Goal: Subscribe to service/newsletter

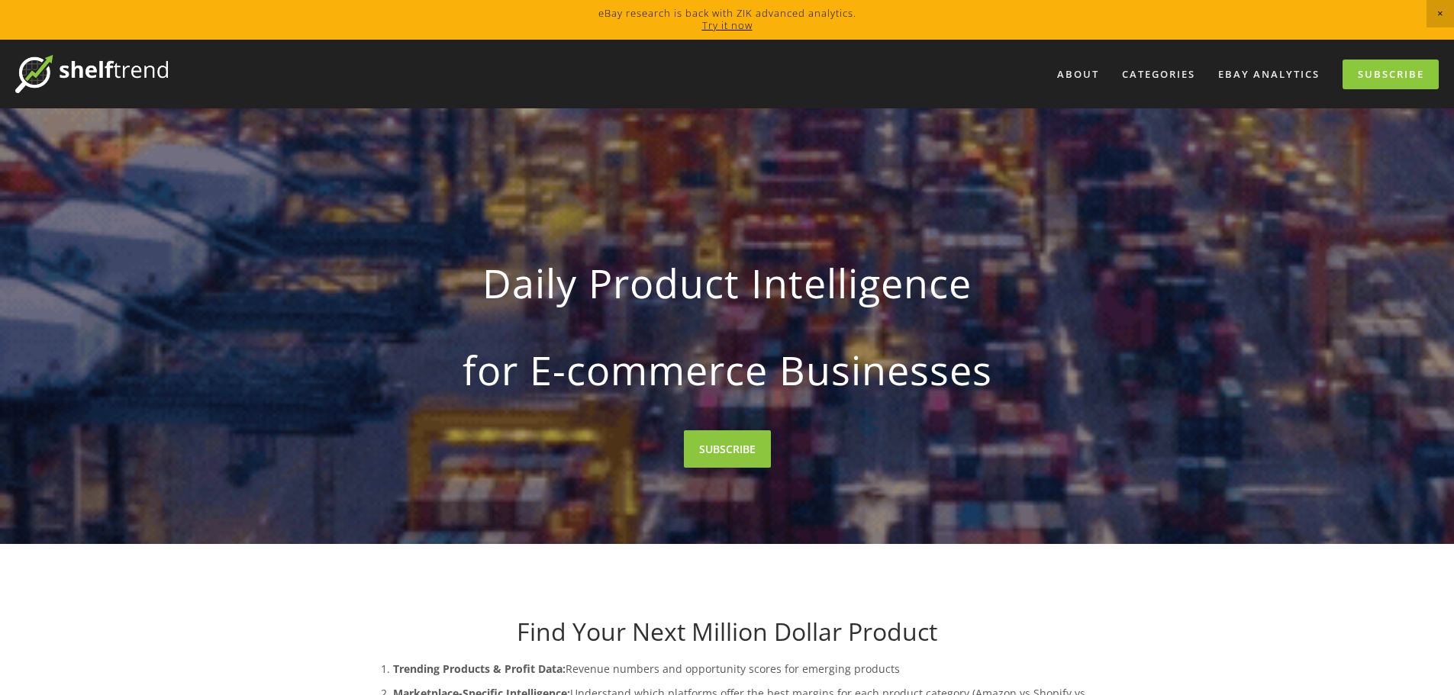
scroll to position [229, 0]
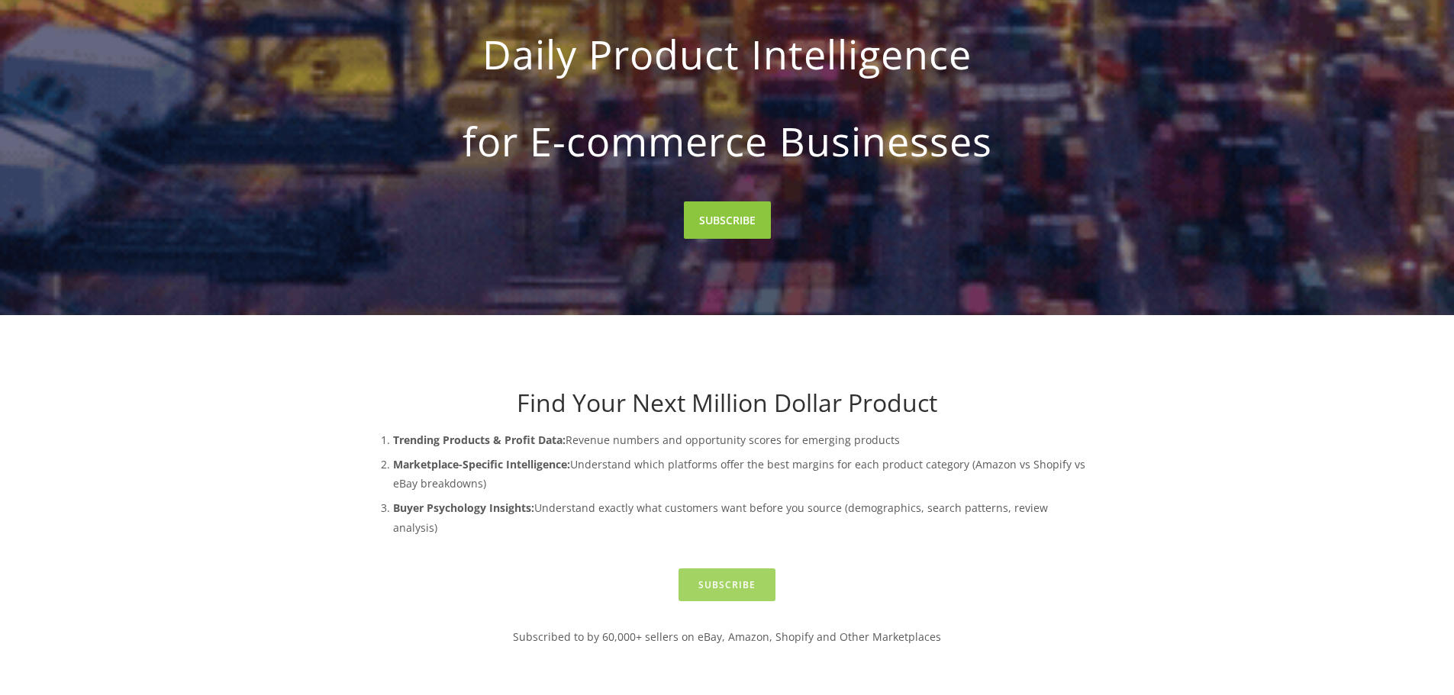
click at [740, 569] on link "Subscribe" at bounding box center [727, 585] width 97 height 33
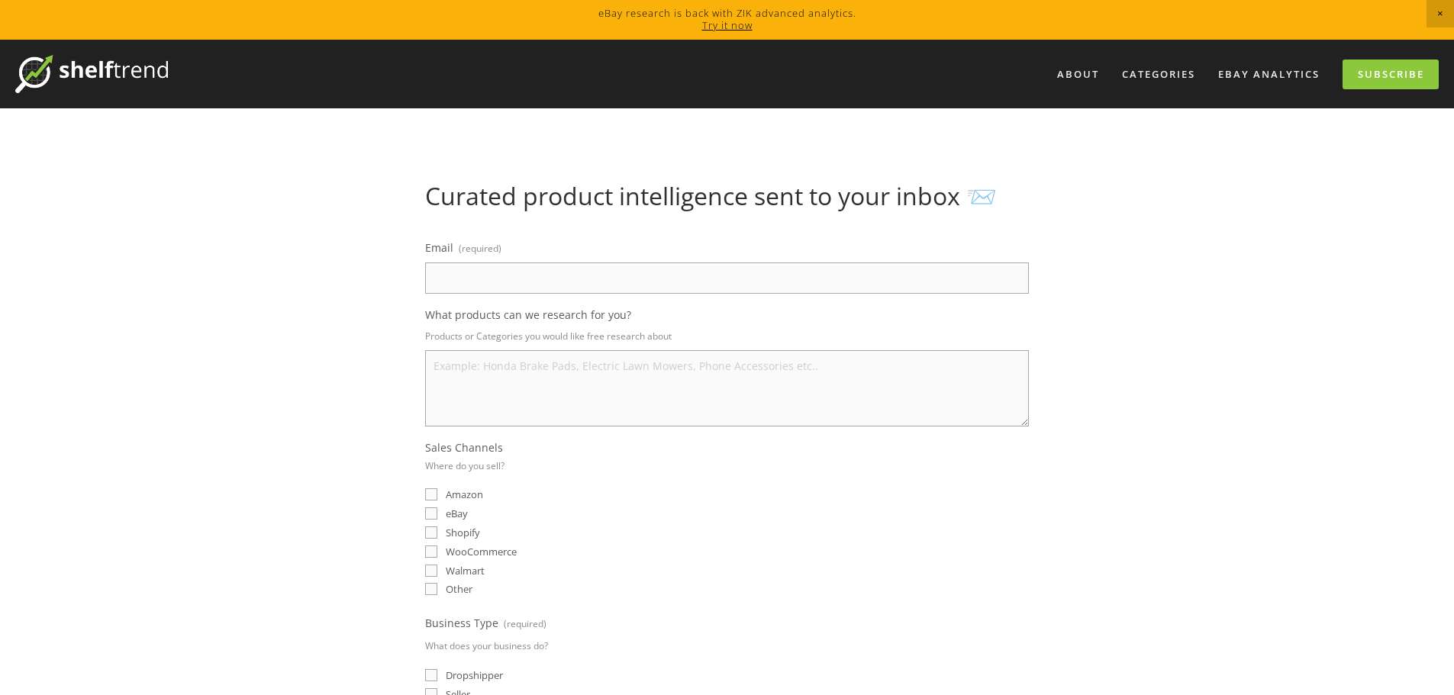
click at [553, 276] on input "Email (required)" at bounding box center [727, 278] width 604 height 31
type input "sachanelstore@outlook.com"
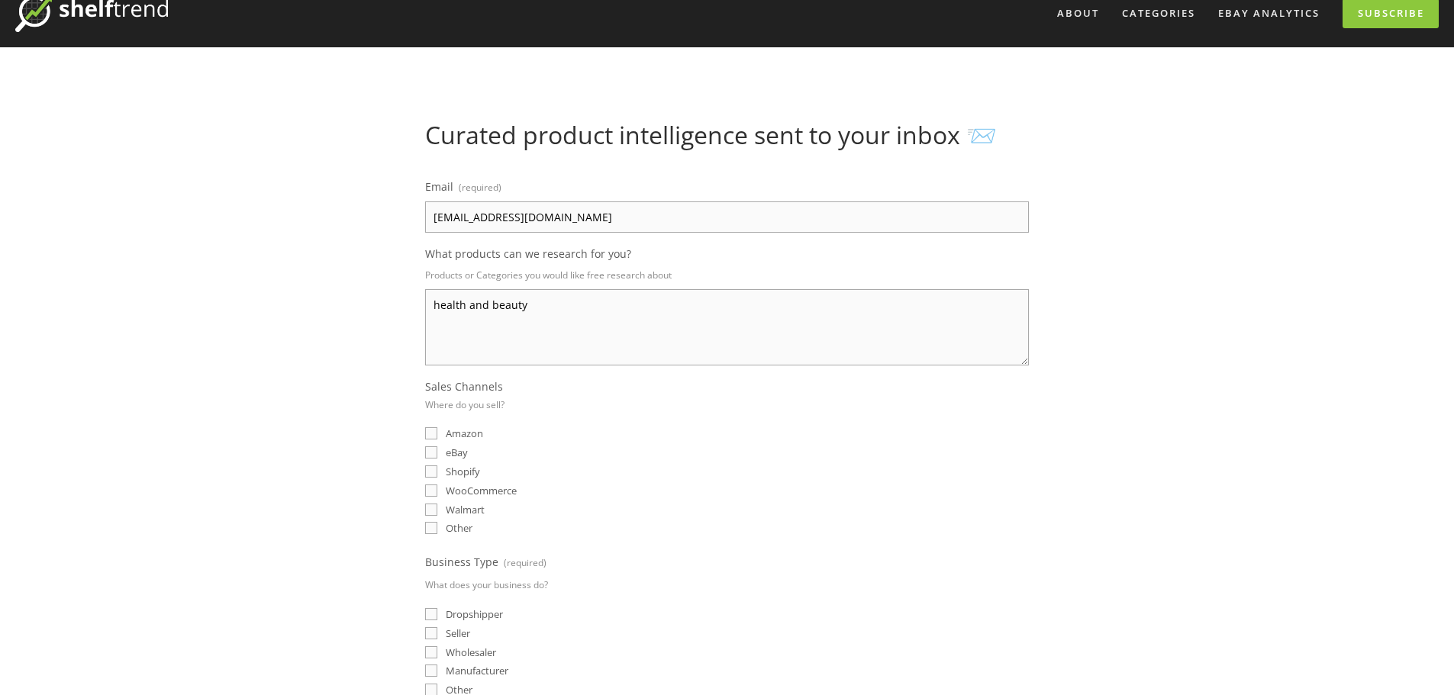
scroll to position [153, 0]
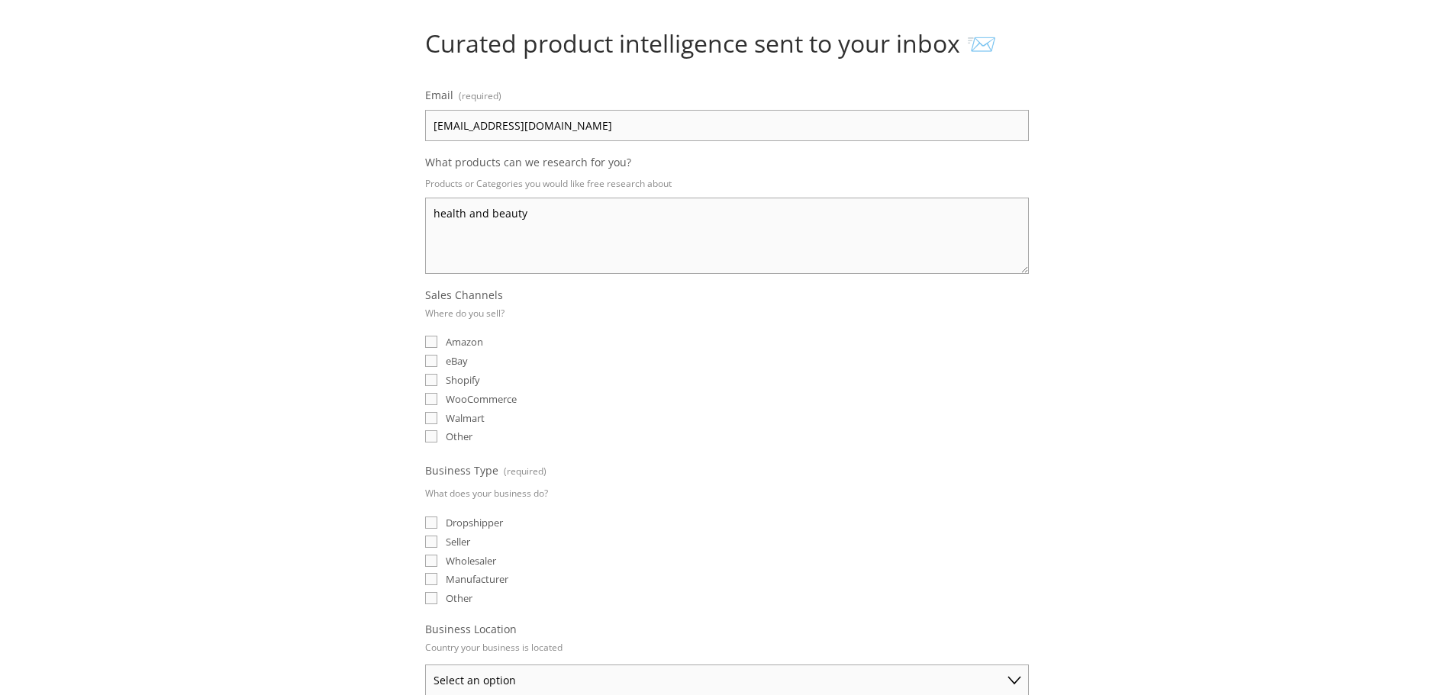
type textarea "health and beauty"
click at [434, 342] on input "Amazon" at bounding box center [431, 342] width 12 height 12
checkbox input "true"
click at [432, 367] on input "eBay" at bounding box center [431, 361] width 12 height 12
checkbox input "true"
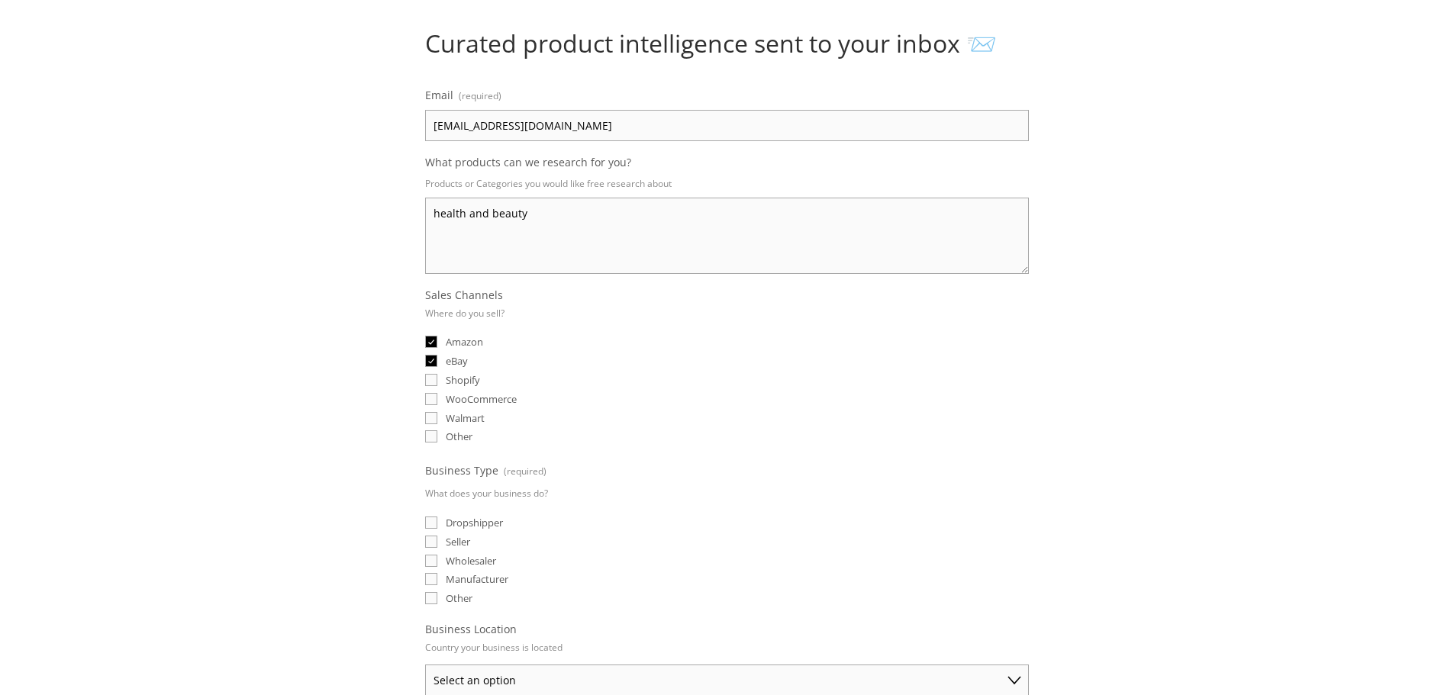
scroll to position [229, 0]
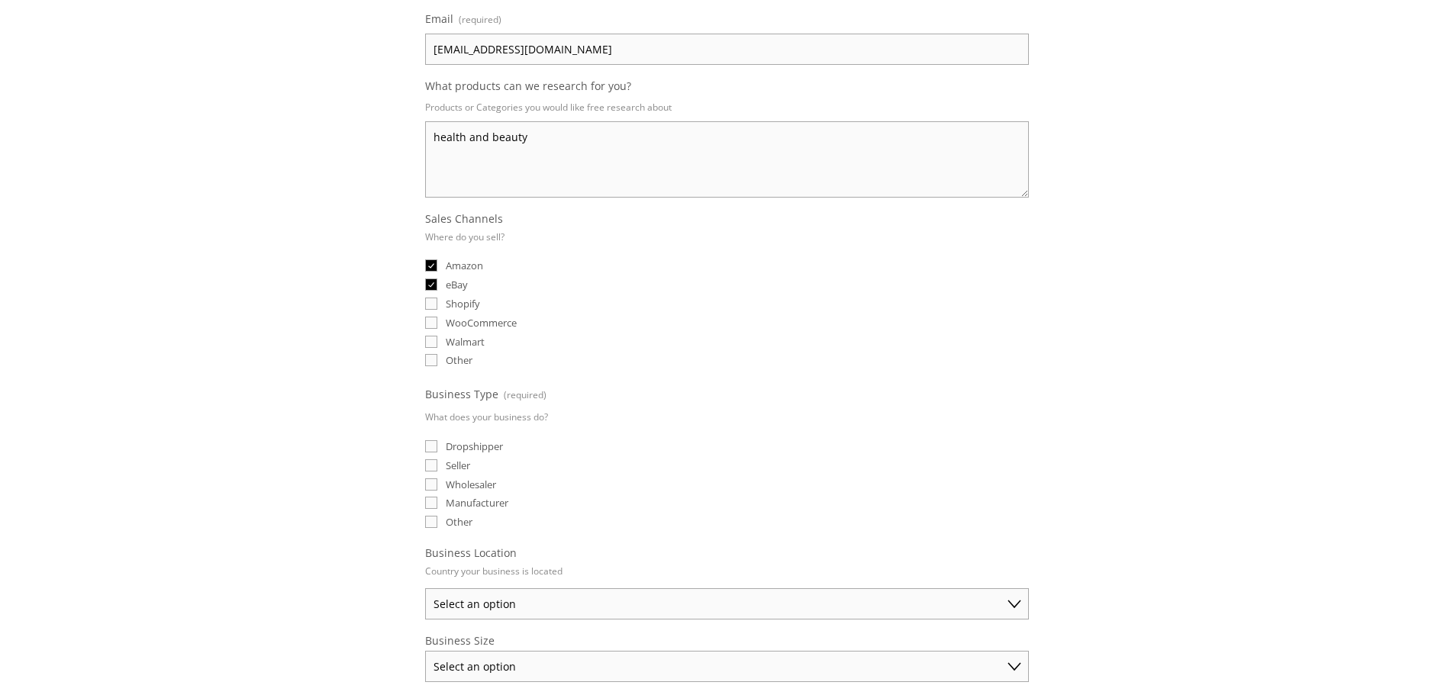
click at [430, 448] on input "Dropshipper" at bounding box center [431, 446] width 12 height 12
checkbox input "true"
click at [434, 466] on input "Seller" at bounding box center [431, 466] width 12 height 12
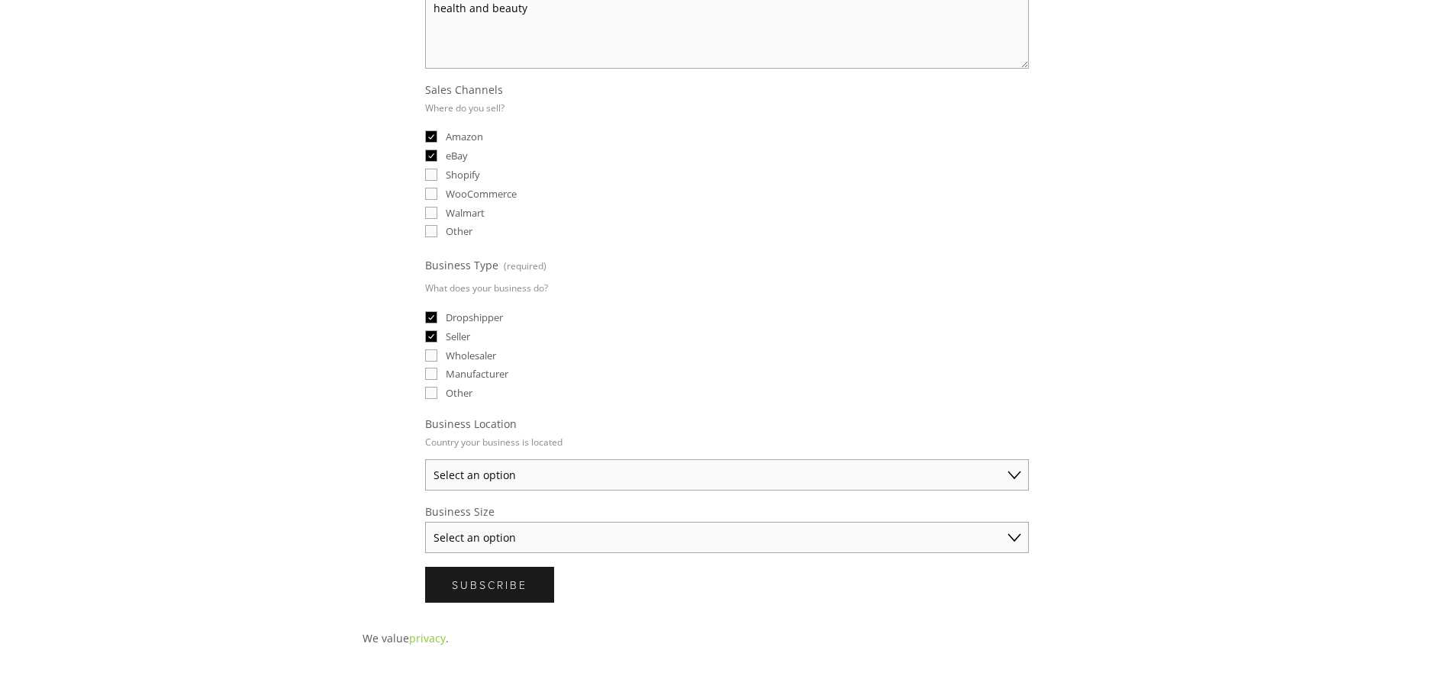
scroll to position [382, 0]
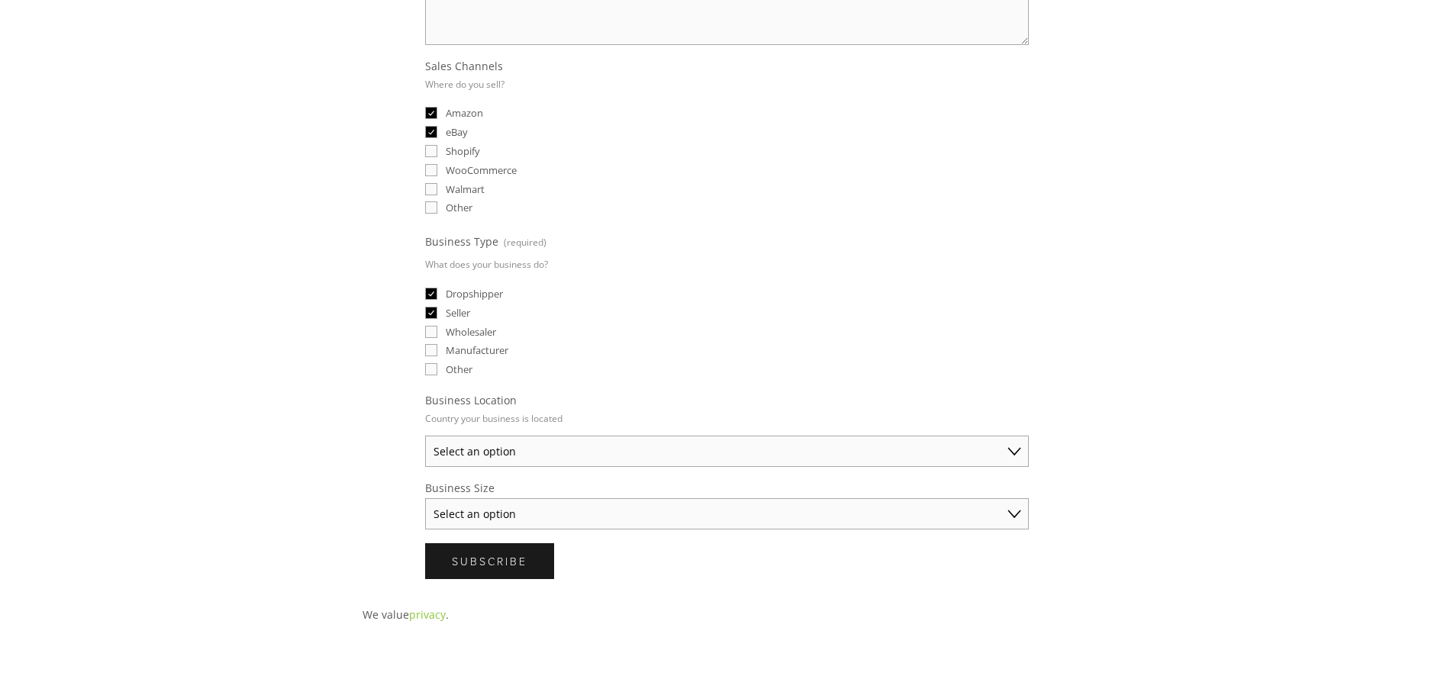
click at [435, 312] on input "Seller" at bounding box center [431, 313] width 12 height 12
checkbox input "false"
click at [622, 442] on select "Select an option Australia United States United Kingdom China Japan Germany Can…" at bounding box center [727, 451] width 604 height 31
select select "United Kingdom"
click at [425, 436] on select "Select an option Australia United States United Kingdom China Japan Germany Can…" at bounding box center [727, 451] width 604 height 31
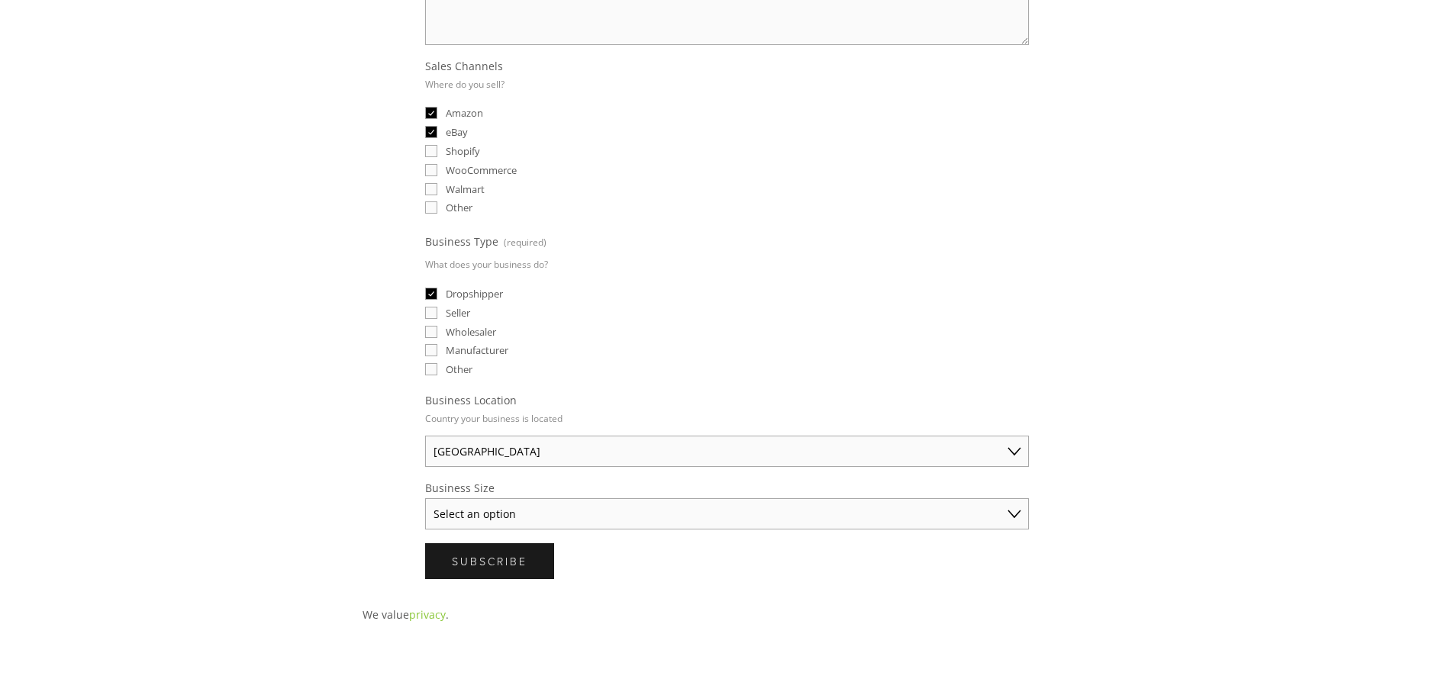
click at [570, 518] on select "Select an option Solo Merchant (under $50K annual sales) Small Business ($50K -…" at bounding box center [727, 513] width 604 height 31
select select "Solo Merchant (under $50K annual sales)"
click at [425, 498] on select "Select an option Solo Merchant (under $50K annual sales) Small Business ($50K -…" at bounding box center [727, 513] width 604 height 31
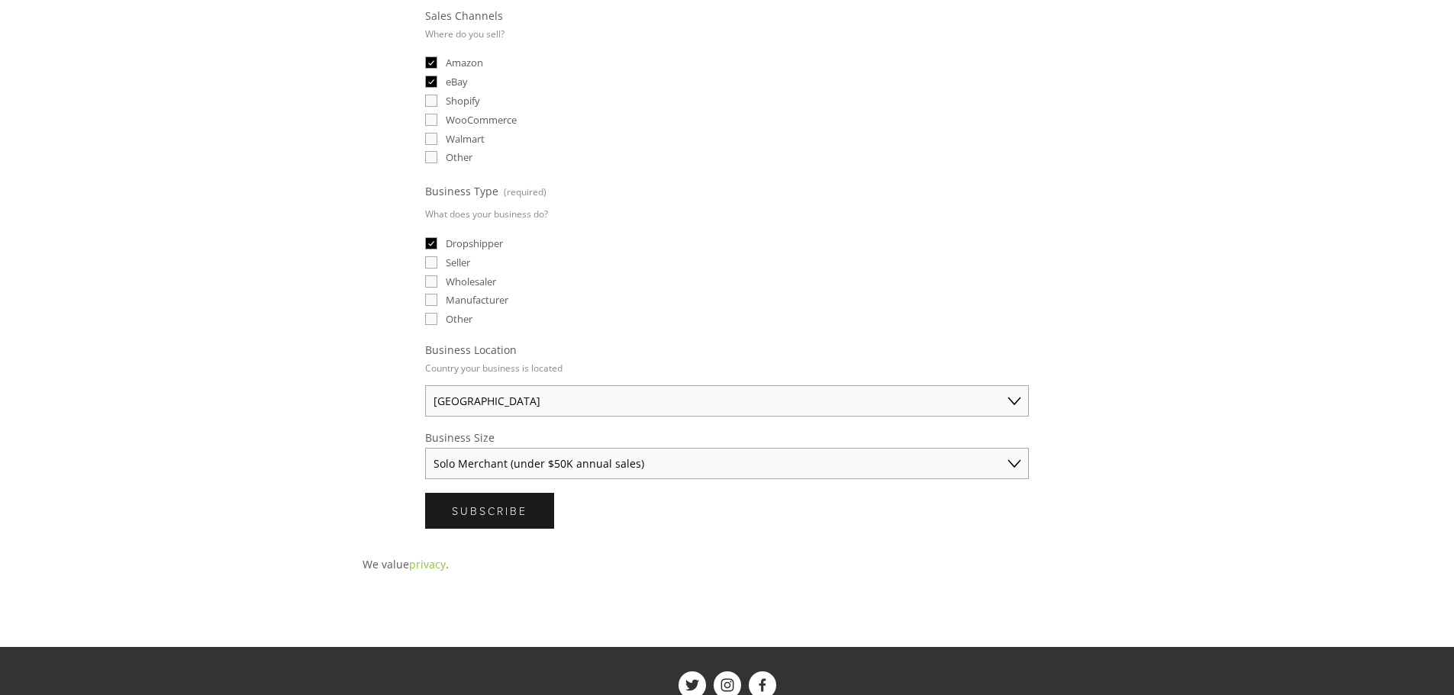
scroll to position [458, 0]
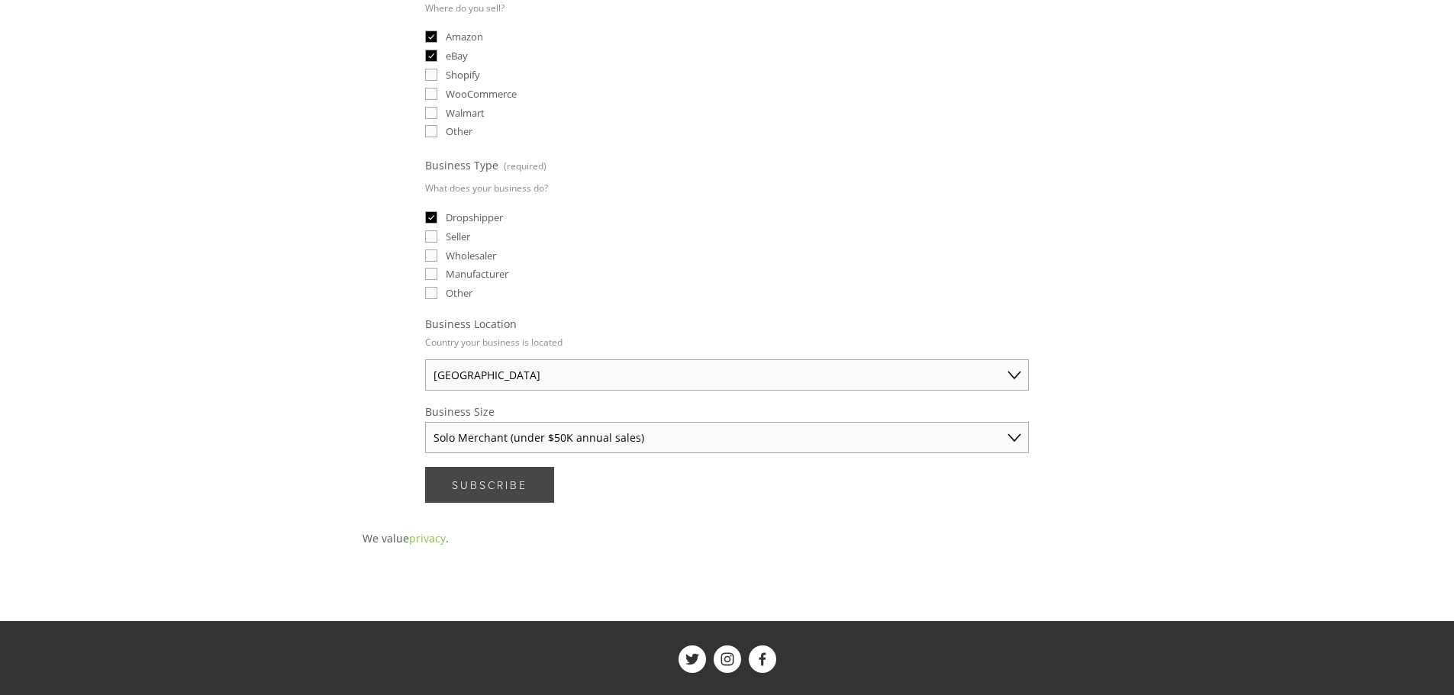
click at [517, 489] on span "Subscribe" at bounding box center [490, 485] width 76 height 15
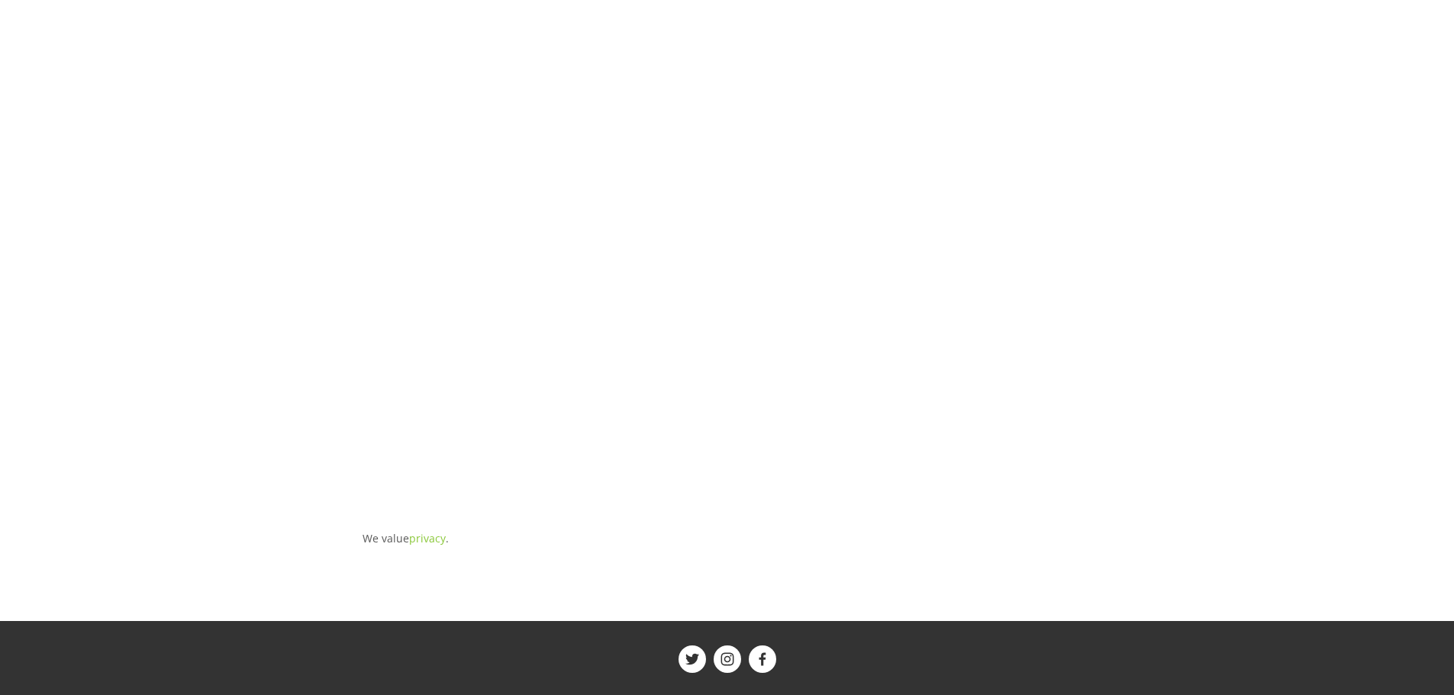
scroll to position [0, 0]
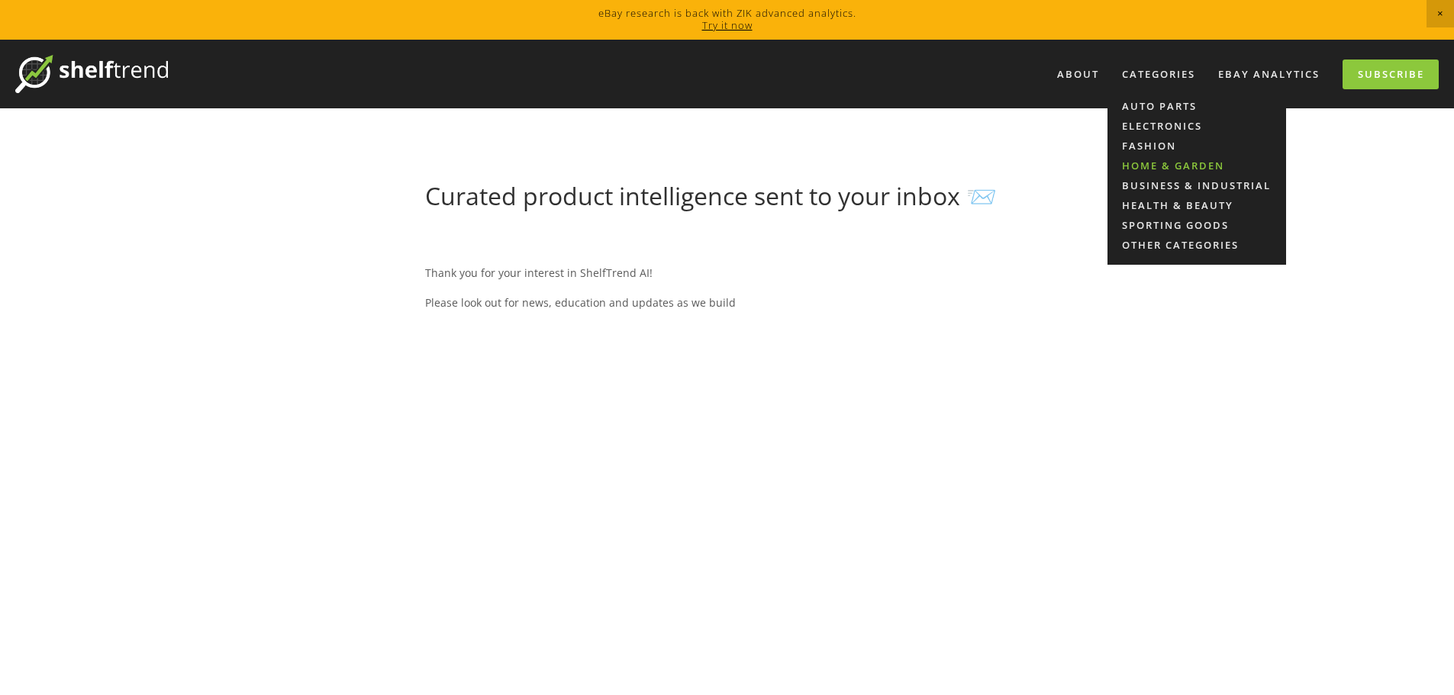
click at [1154, 163] on link "Home & Garden" at bounding box center [1197, 166] width 179 height 20
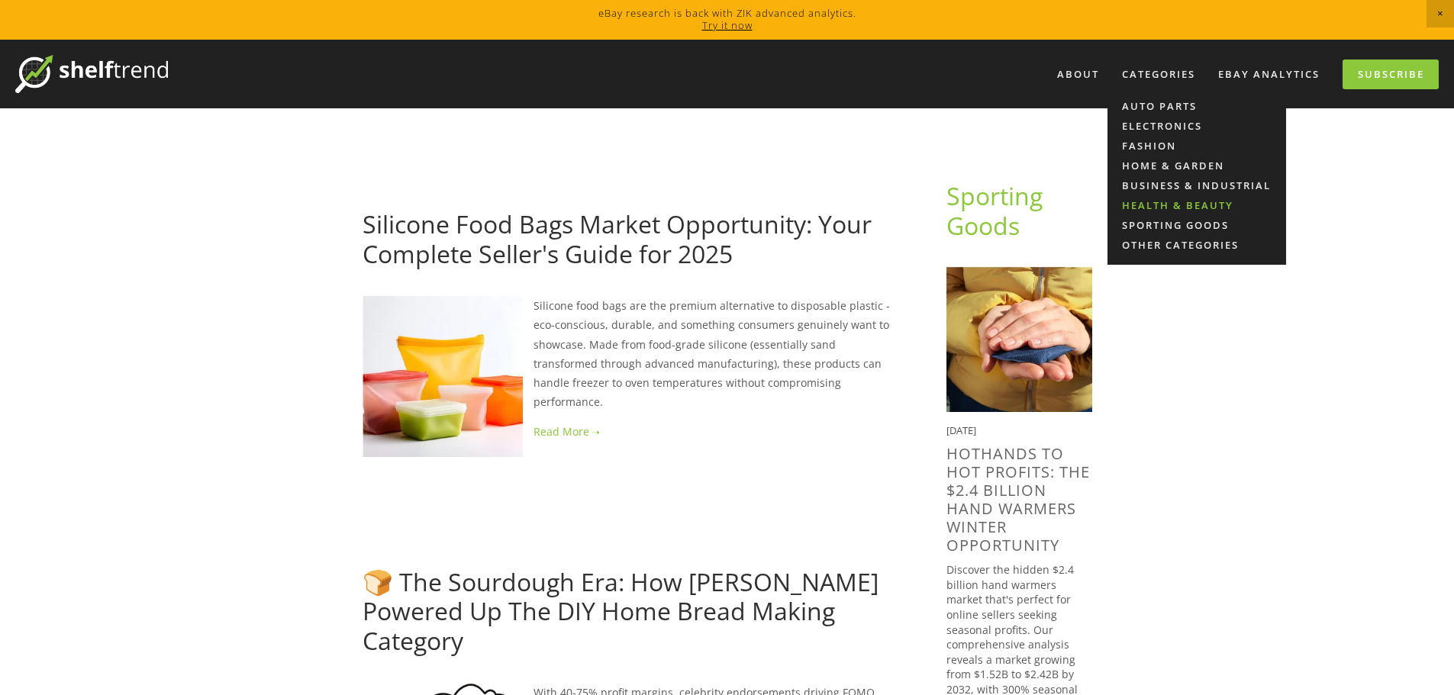
click at [1132, 208] on link "Health & Beauty" at bounding box center [1197, 205] width 179 height 20
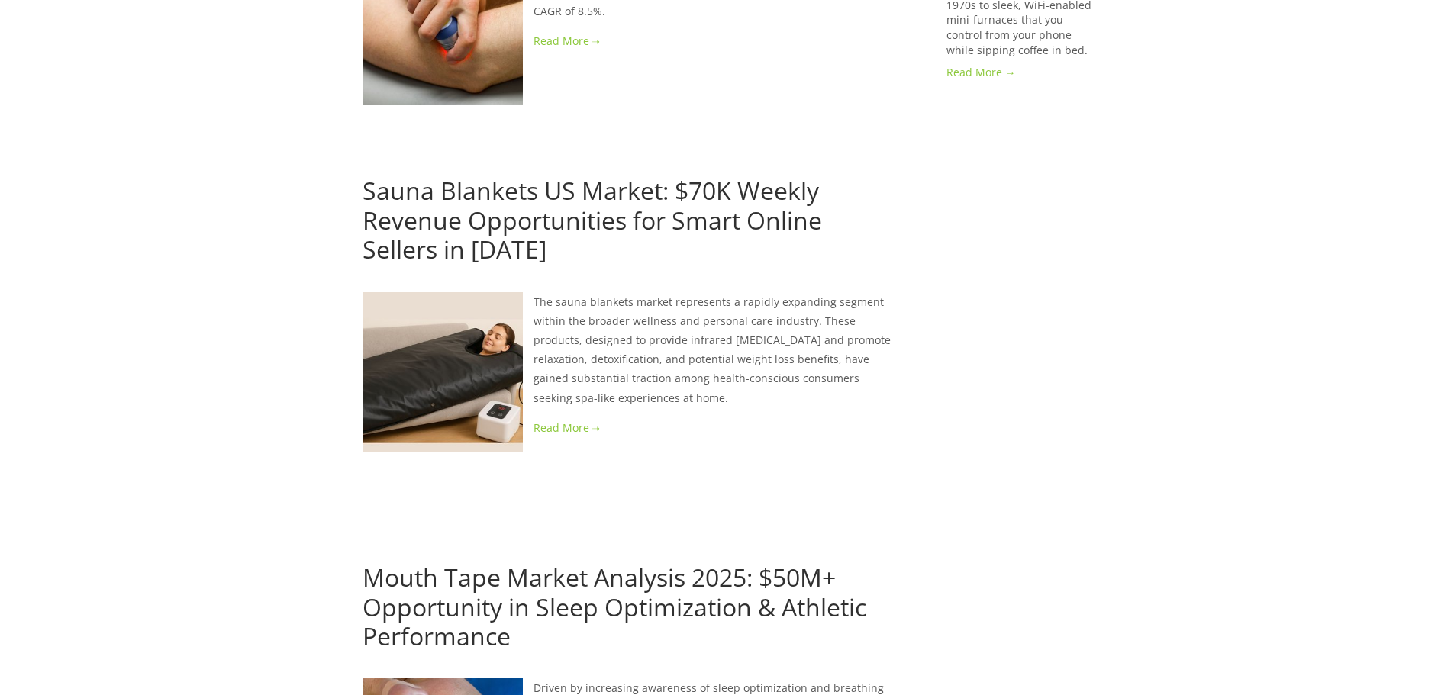
scroll to position [1832, 0]
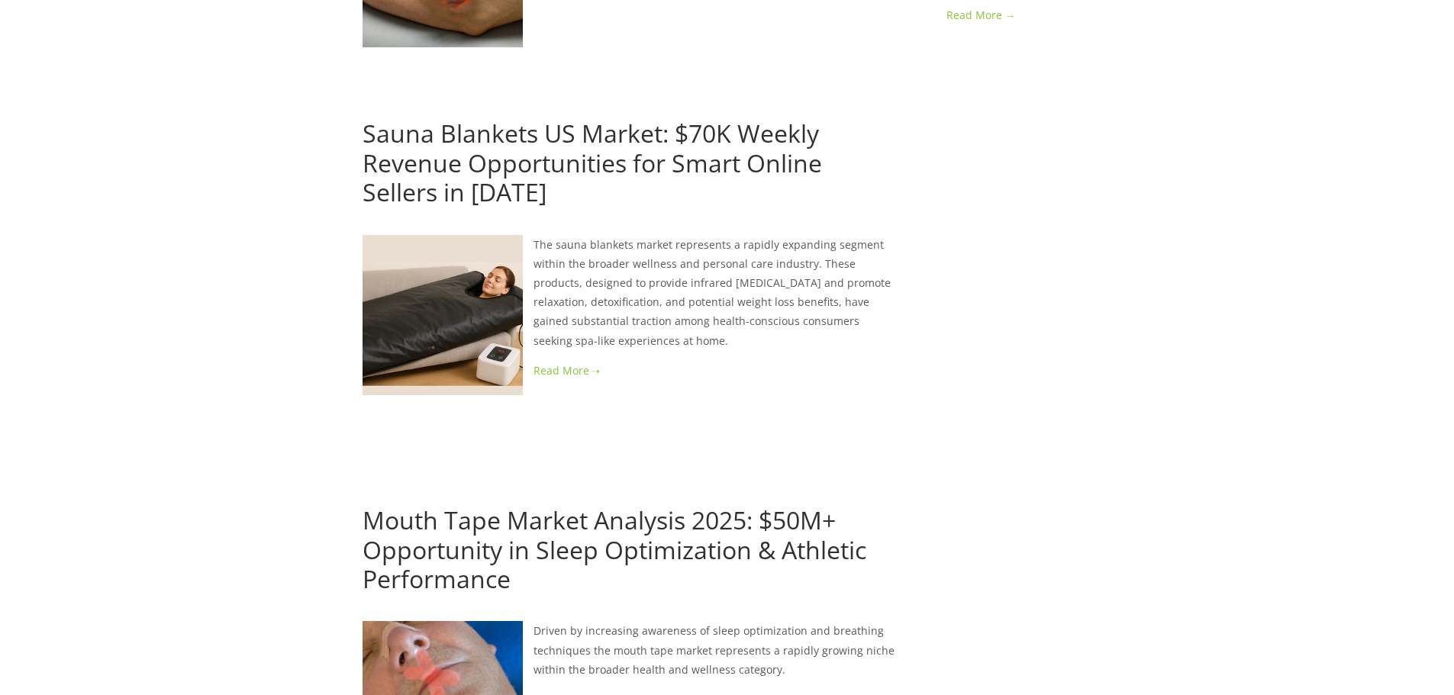
click at [711, 117] on link "Sauna Blankets US Market: $70K Weekly Revenue Opportunities for Smart Online Se…" at bounding box center [593, 163] width 460 height 92
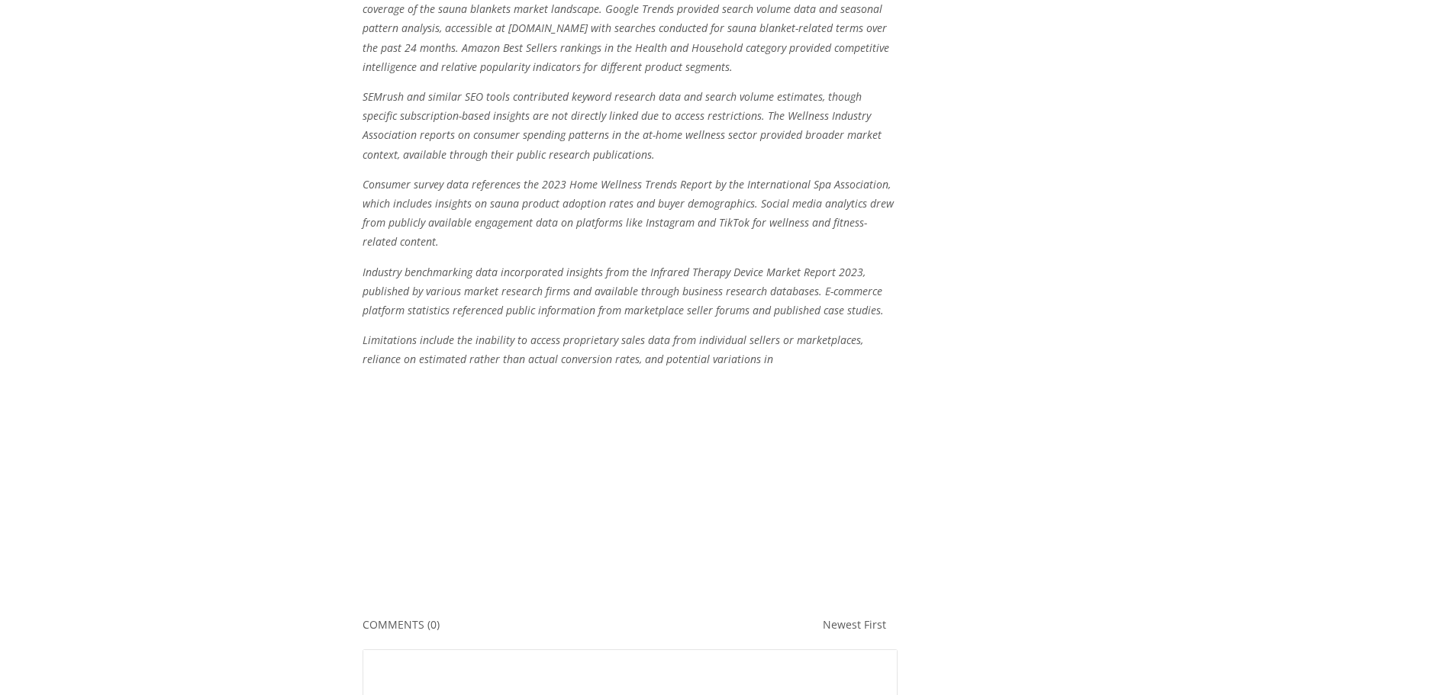
scroll to position [3511, 0]
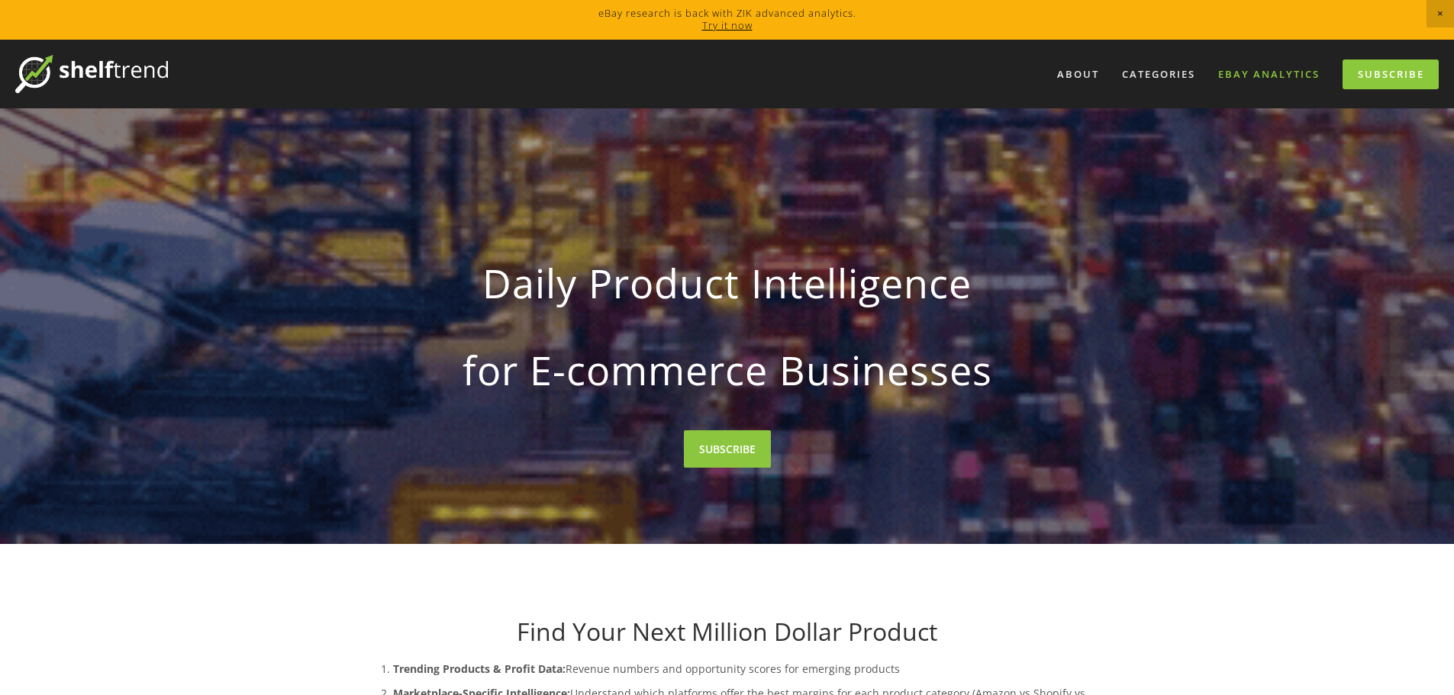
click at [1263, 77] on link "eBay Analytics" at bounding box center [1268, 74] width 121 height 25
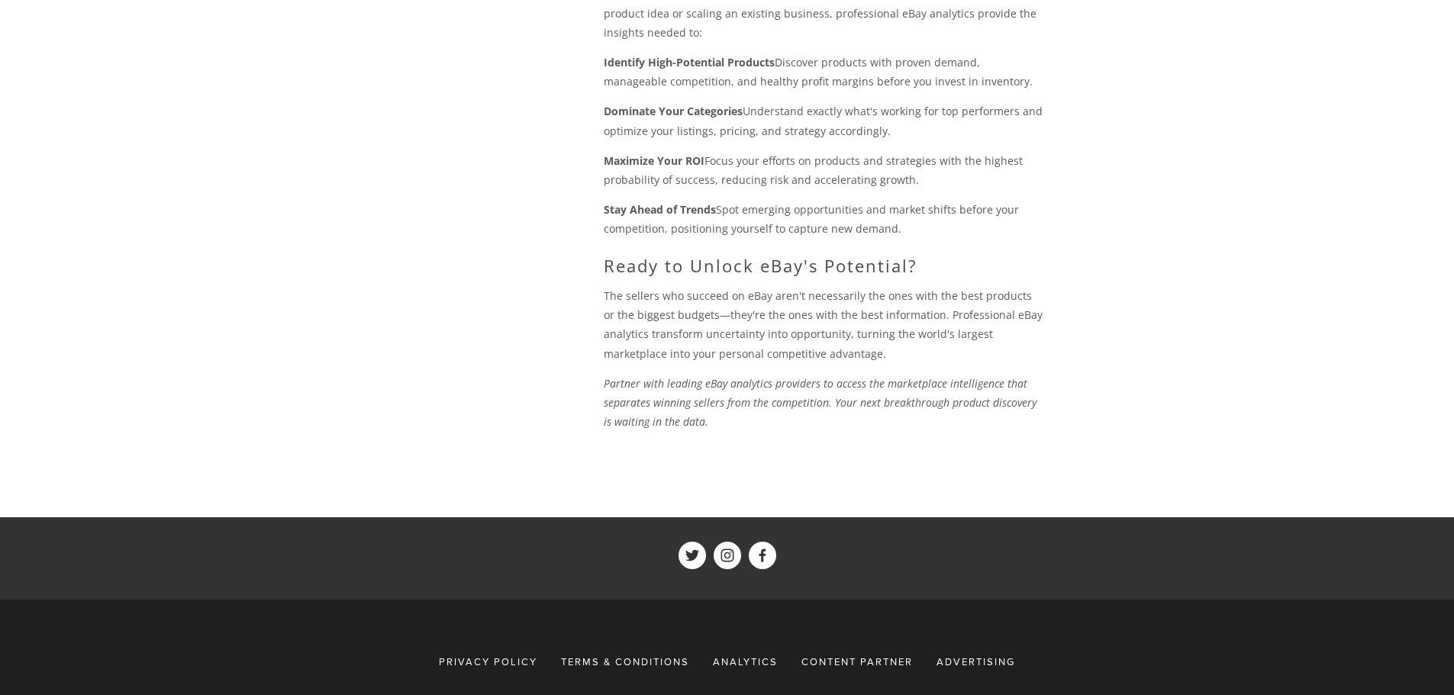
scroll to position [1721, 0]
